Goal: Task Accomplishment & Management: Complete application form

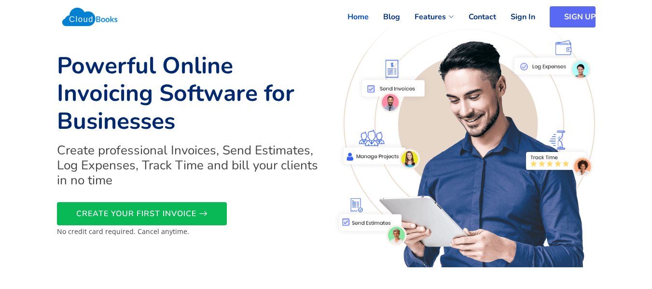
click at [558, 16] on link "SIGN UP" at bounding box center [573, 16] width 46 height 21
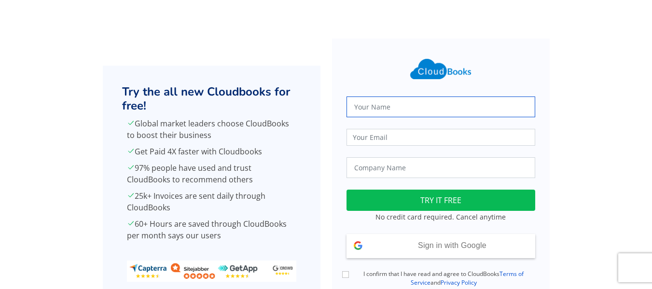
click at [375, 106] on input "text" at bounding box center [441, 107] width 189 height 21
type input "johan coetzee"
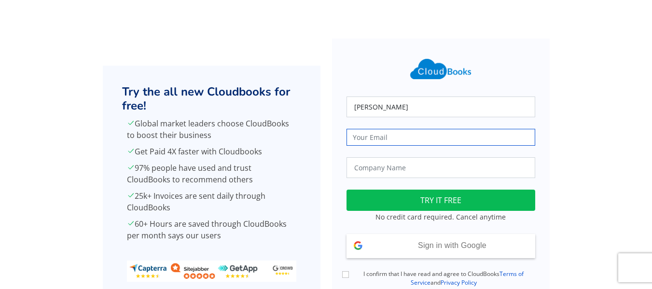
click at [365, 140] on input "email" at bounding box center [441, 137] width 189 height 17
type input "johann.coetzee97"
